Goal: Navigation & Orientation: Find specific page/section

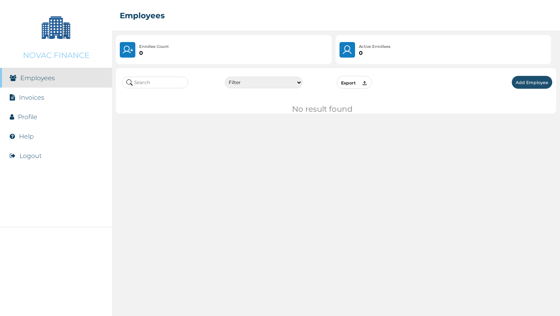
click at [56, 100] on li "Invoices" at bounding box center [56, 97] width 112 height 19
click at [44, 98] on li "Invoices" at bounding box center [56, 97] width 112 height 19
click at [14, 98] on icon at bounding box center [12, 97] width 5 height 6
click at [19, 100] on link "Invoices" at bounding box center [31, 97] width 25 height 7
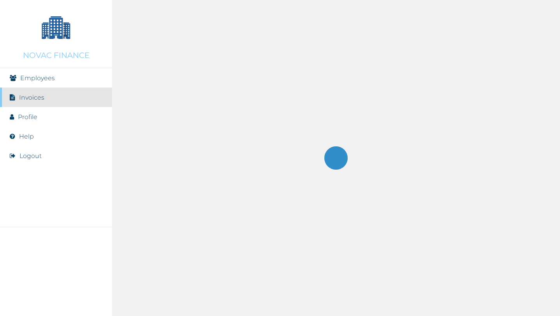
click at [21, 99] on link "Invoices" at bounding box center [31, 97] width 25 height 7
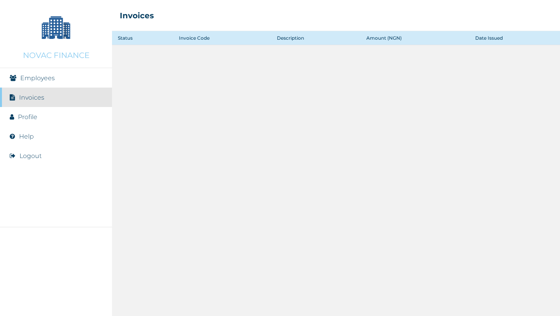
click at [33, 119] on link "Profile" at bounding box center [27, 116] width 19 height 7
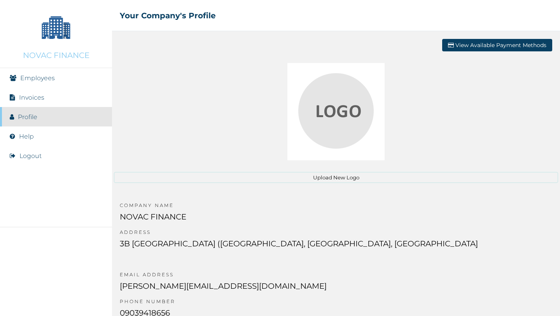
click at [27, 137] on link "Help" at bounding box center [26, 136] width 15 height 7
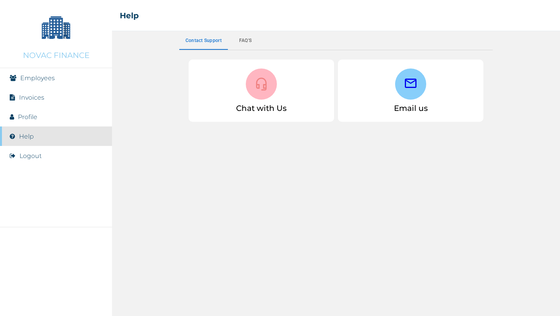
click at [27, 166] on div "Employees Invoices Profile Help Logout" at bounding box center [56, 147] width 112 height 159
click at [14, 71] on li "Employees" at bounding box center [56, 77] width 112 height 19
click at [22, 78] on link "Employees" at bounding box center [37, 77] width 35 height 7
